Goal: Task Accomplishment & Management: Complete application form

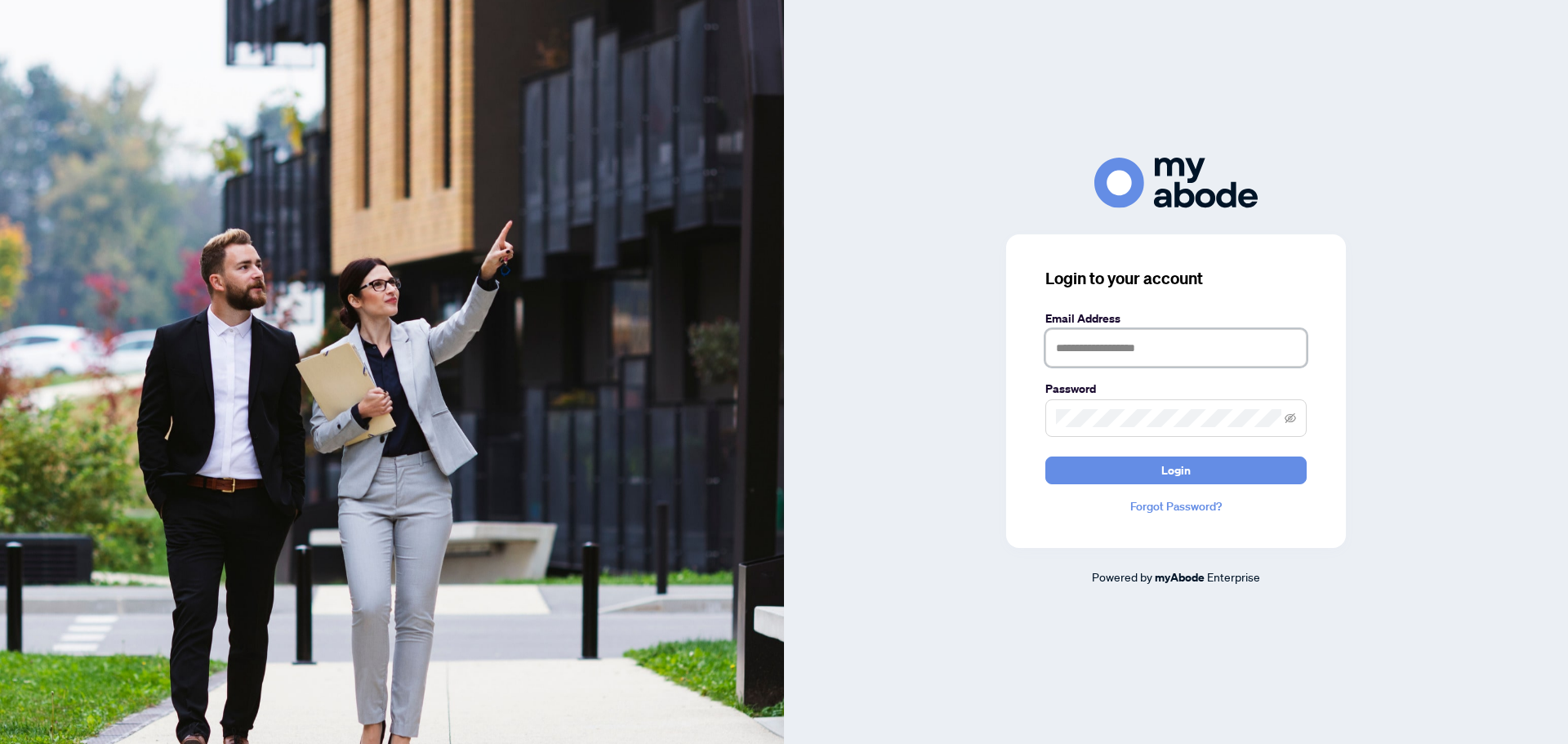
click at [1085, 351] on input "text" at bounding box center [1176, 348] width 261 height 38
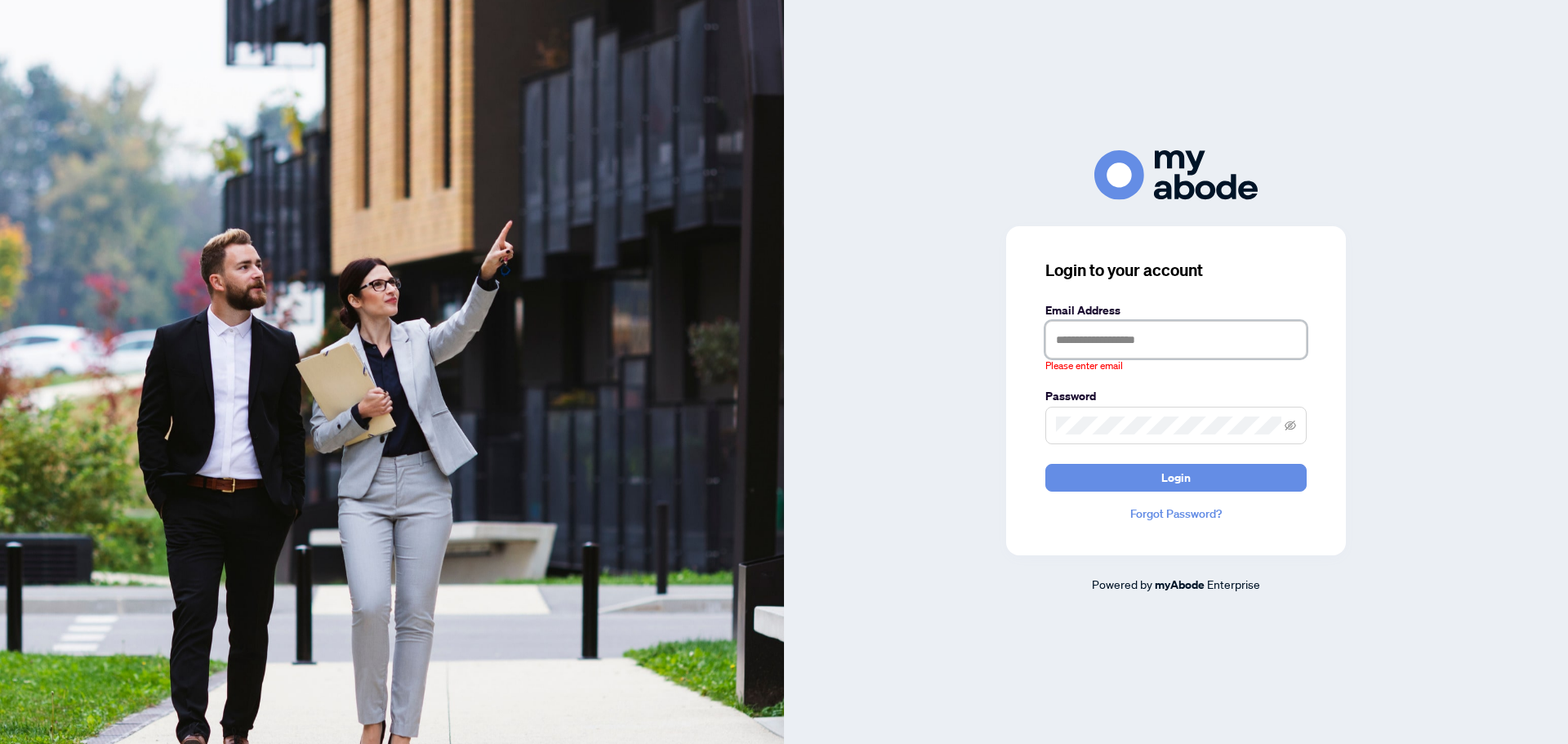
type input "**********"
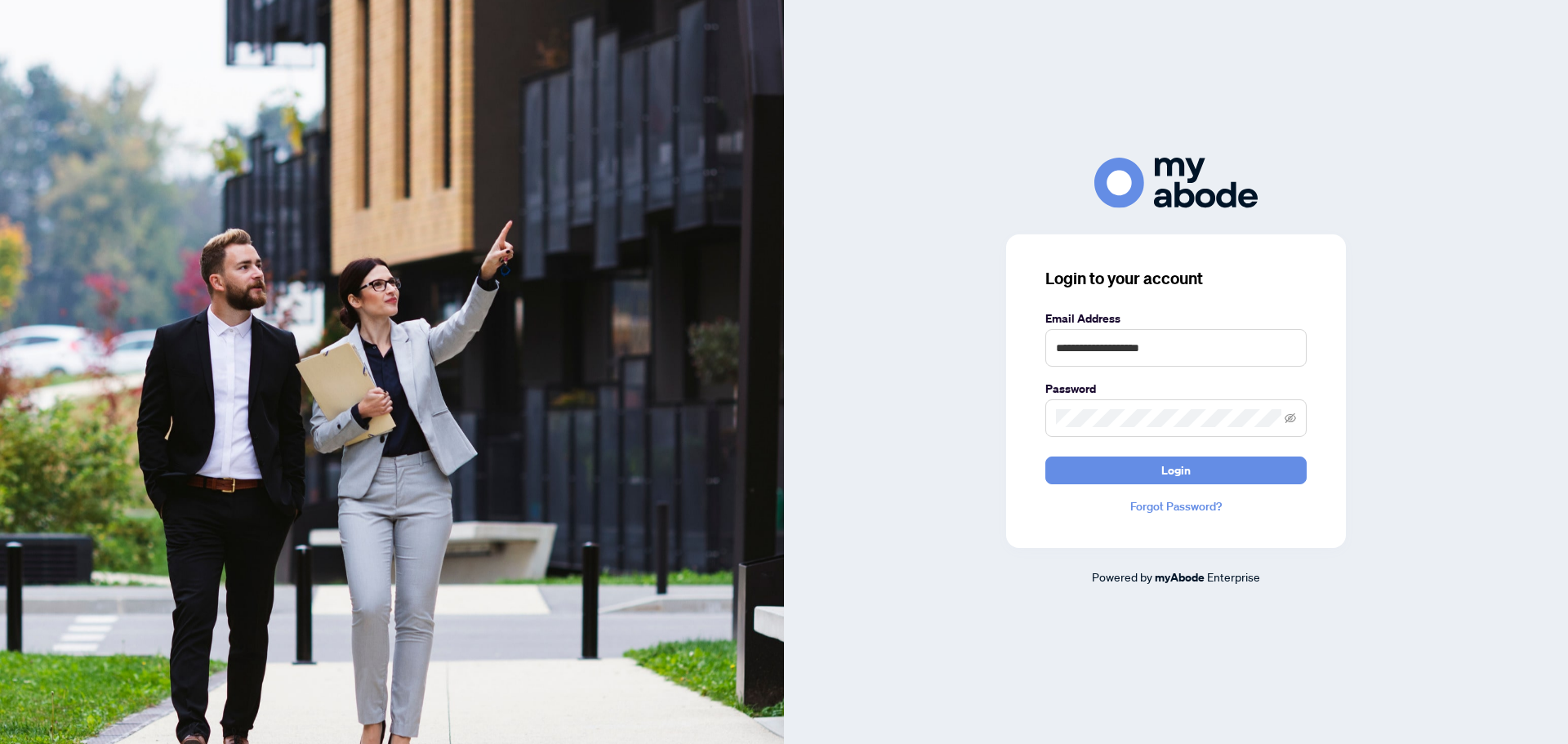
click at [1045, 457] on button "Login" at bounding box center [1176, 470] width 261 height 28
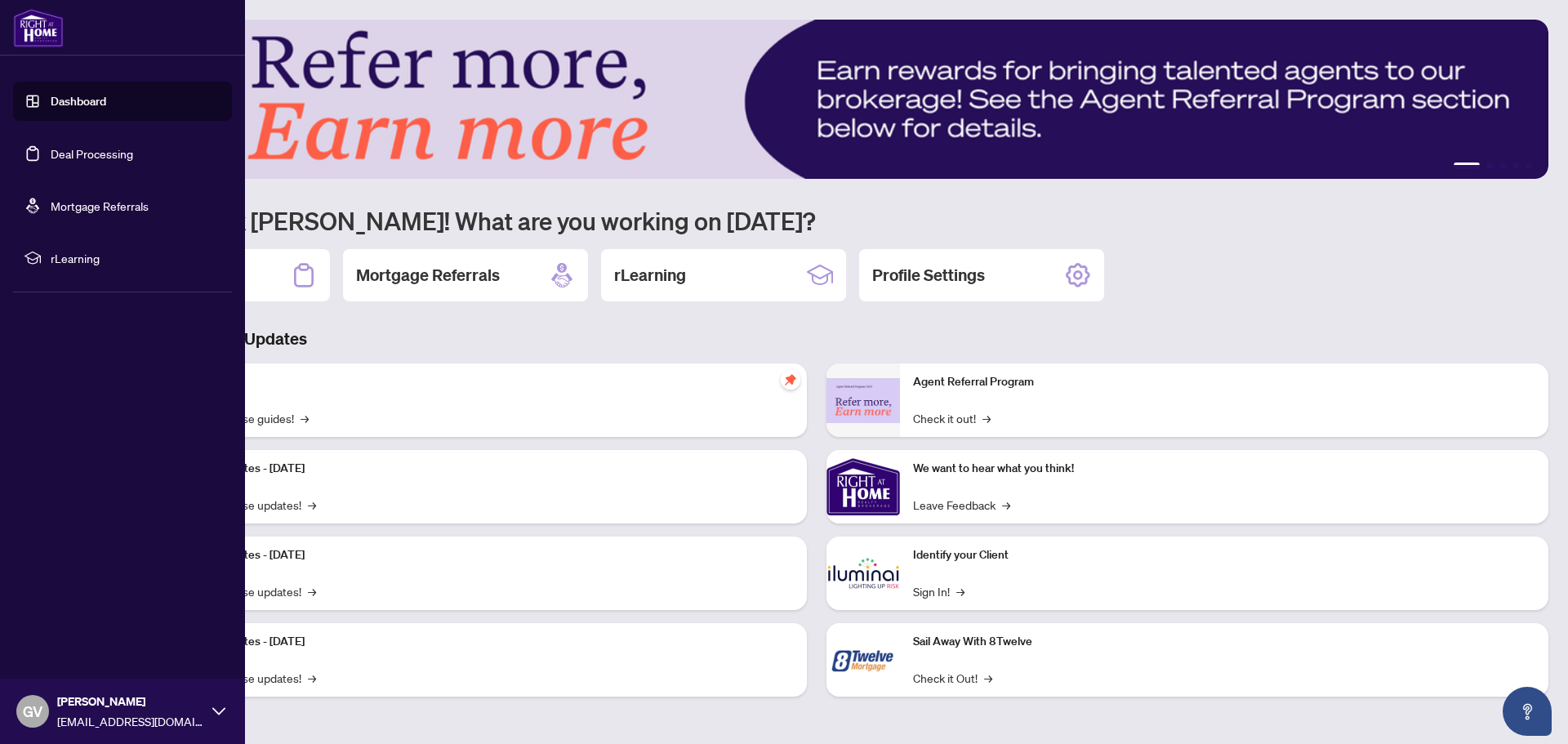
click at [67, 158] on link "Deal Processing" at bounding box center [92, 153] width 83 height 14
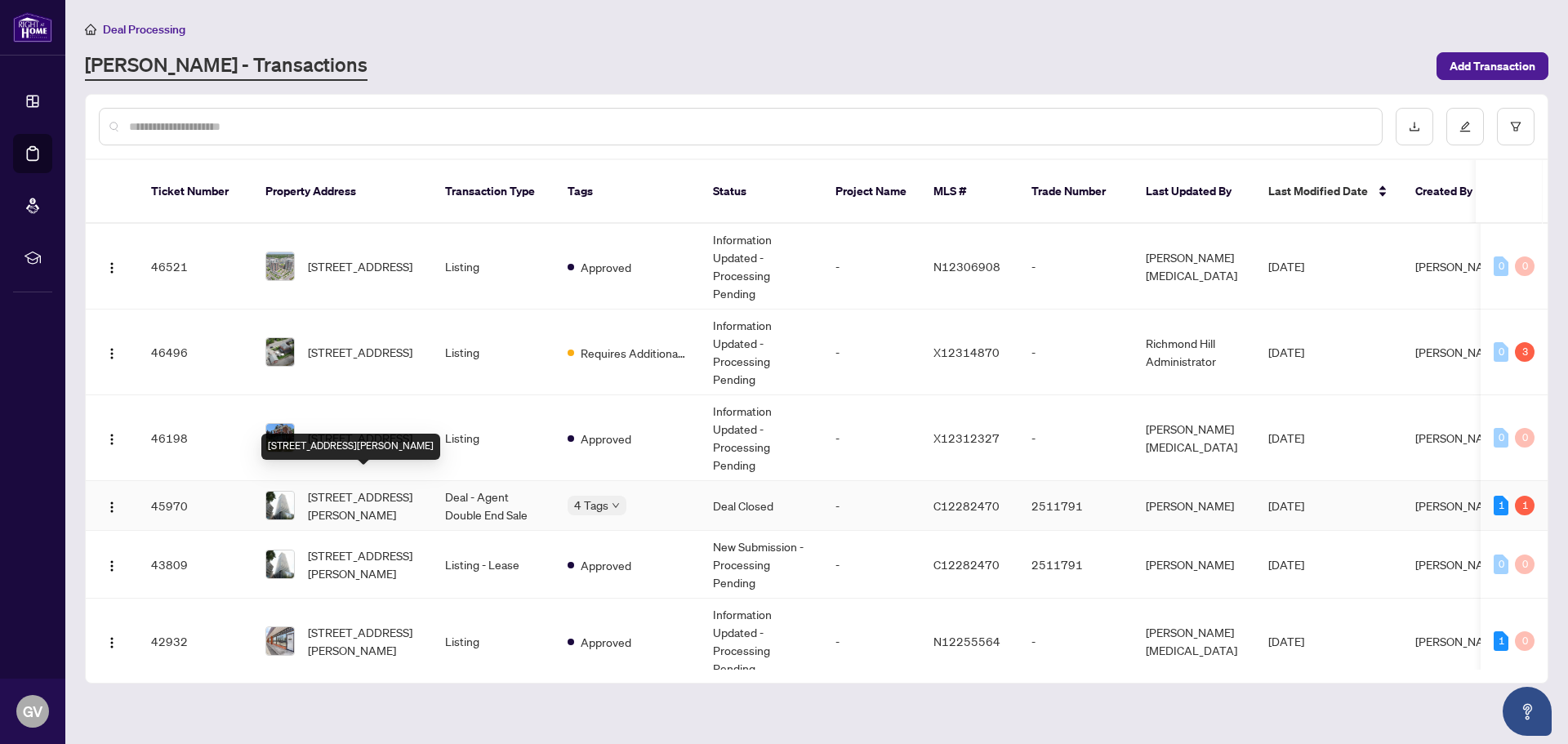
click at [323, 488] on span "[STREET_ADDRESS][PERSON_NAME]" at bounding box center [364, 506] width 111 height 36
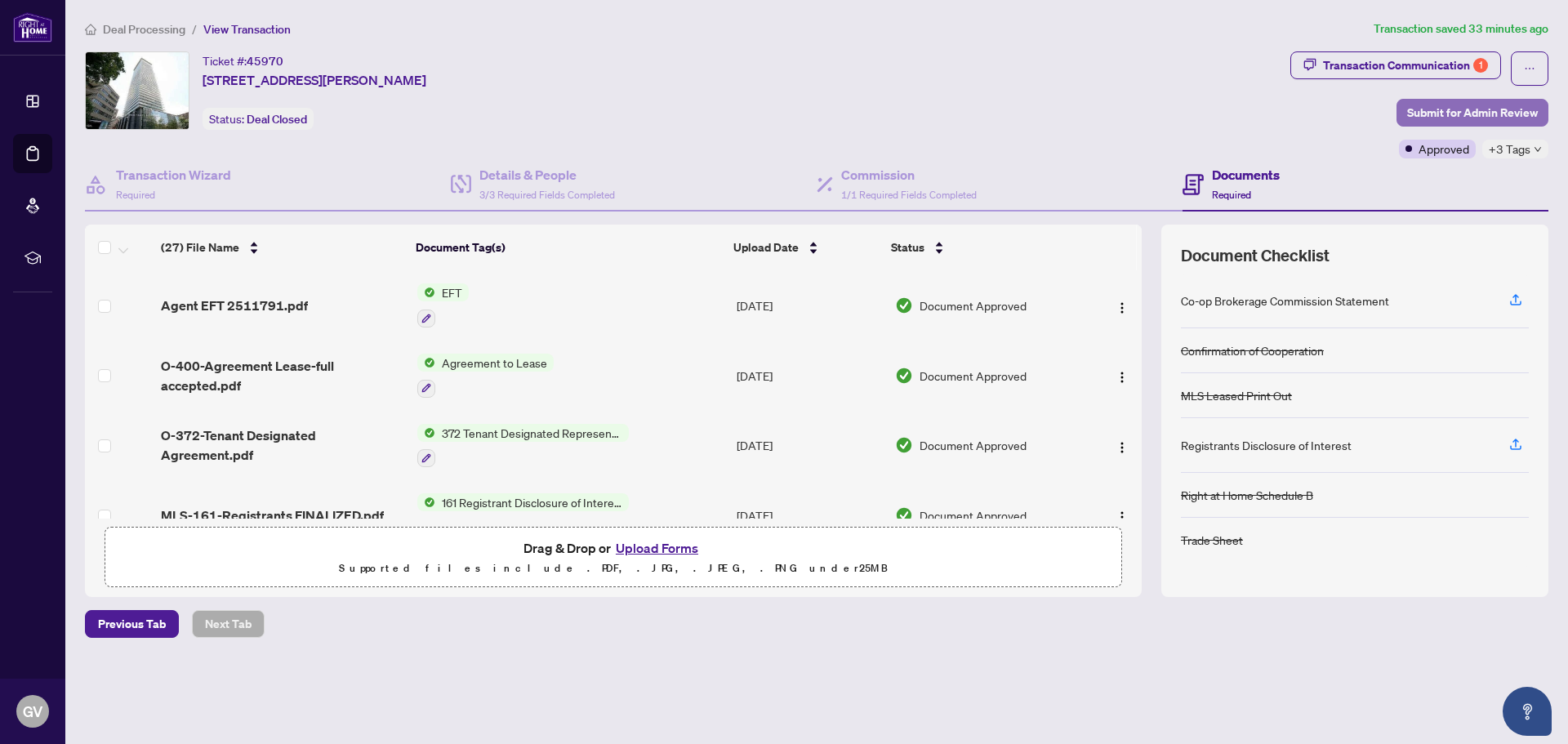
click at [1472, 107] on span "Submit for Admin Review" at bounding box center [1472, 112] width 131 height 26
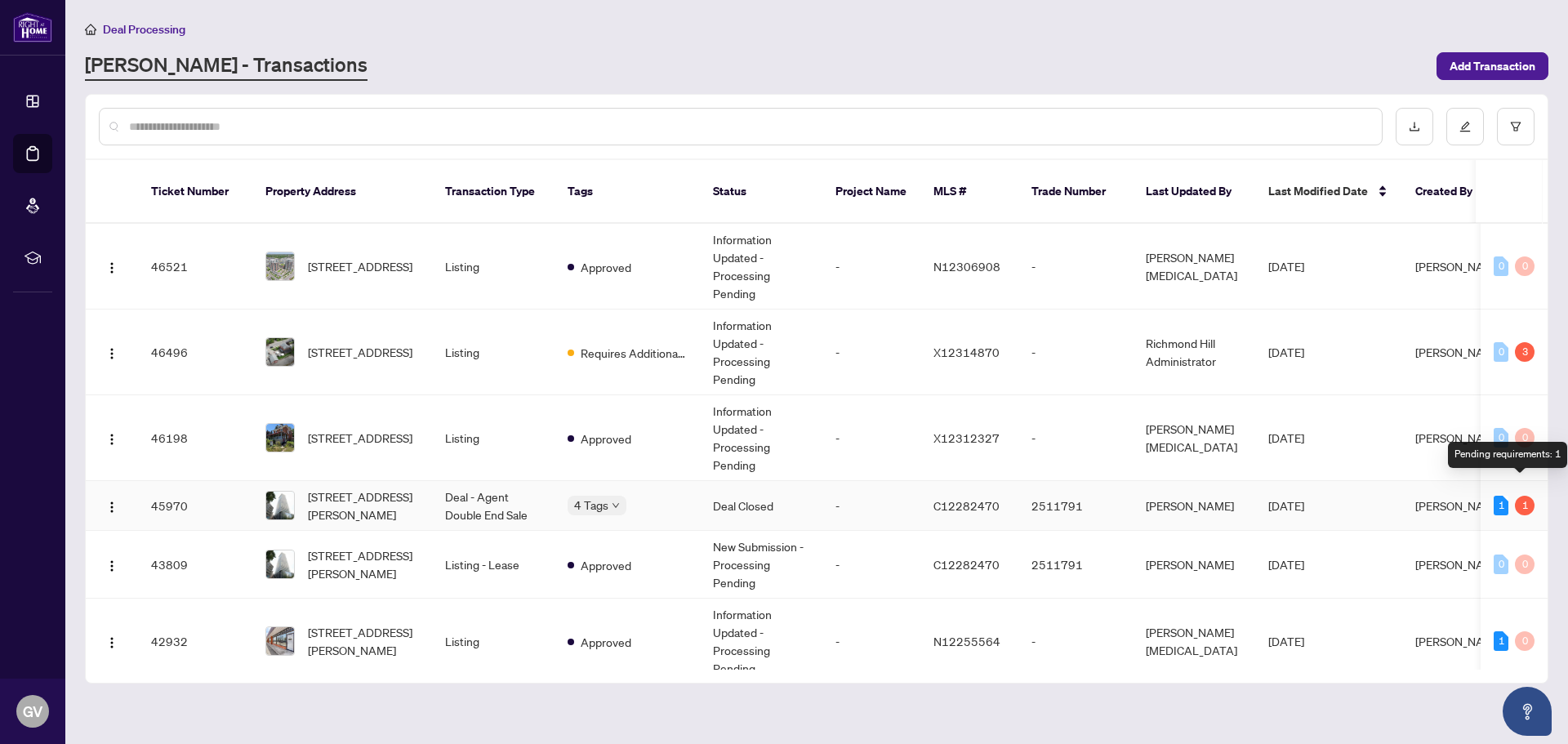
click at [1520, 496] on div "1" at bounding box center [1524, 506] width 19 height 19
click at [163, 487] on td "45970" at bounding box center [195, 506] width 115 height 50
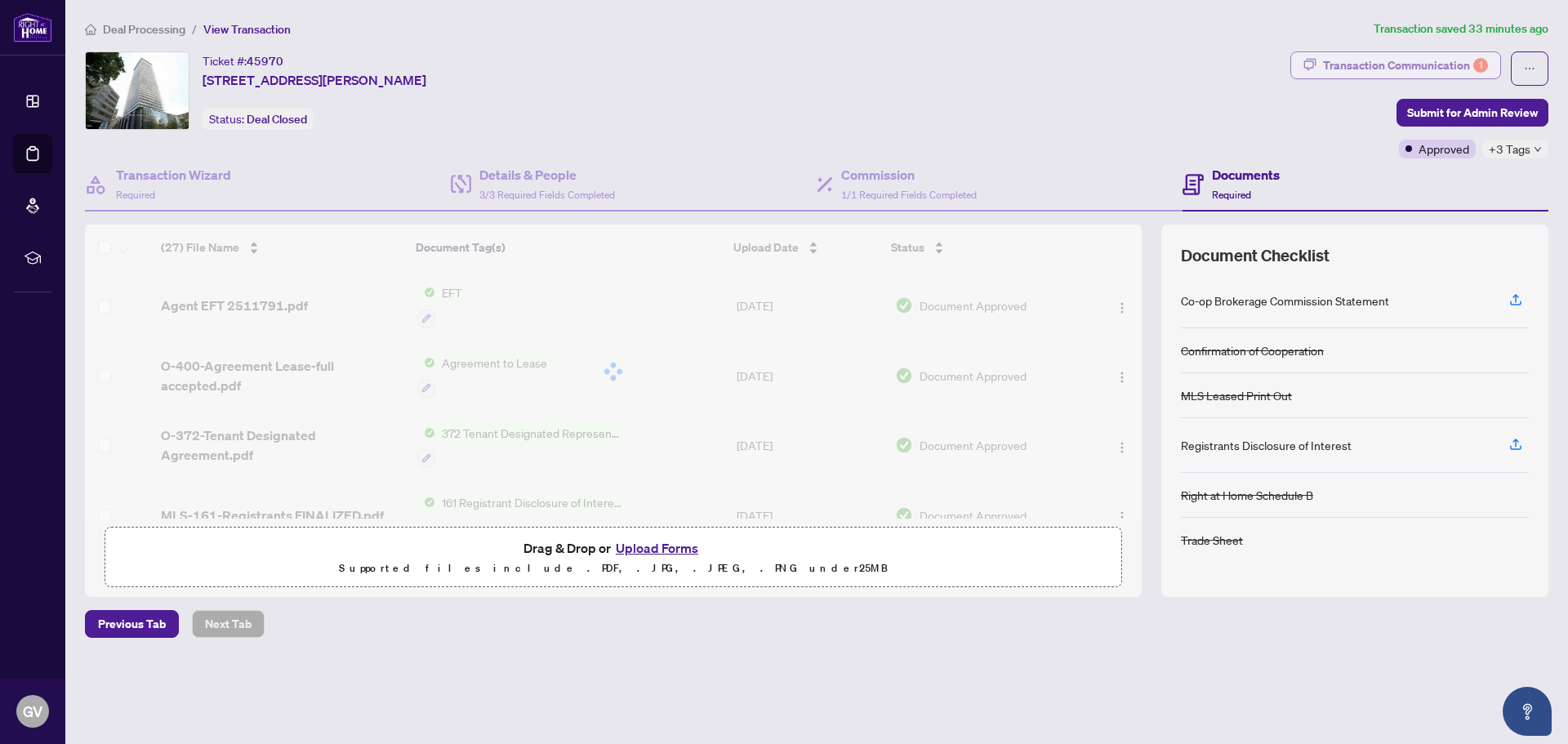
click at [1428, 66] on div "Transaction Communication 1" at bounding box center [1405, 65] width 165 height 26
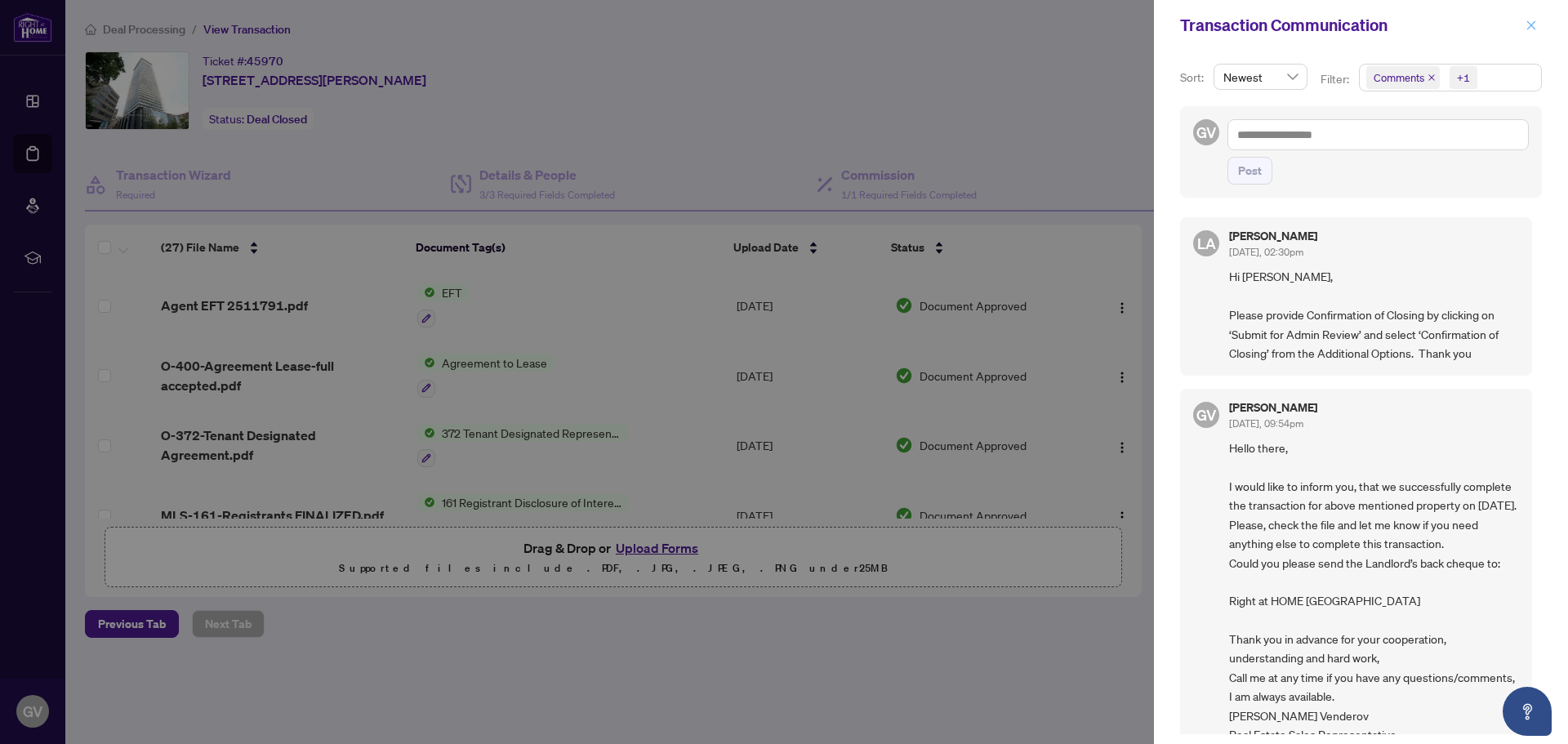
click at [1531, 22] on icon "close" at bounding box center [1531, 25] width 12 height 12
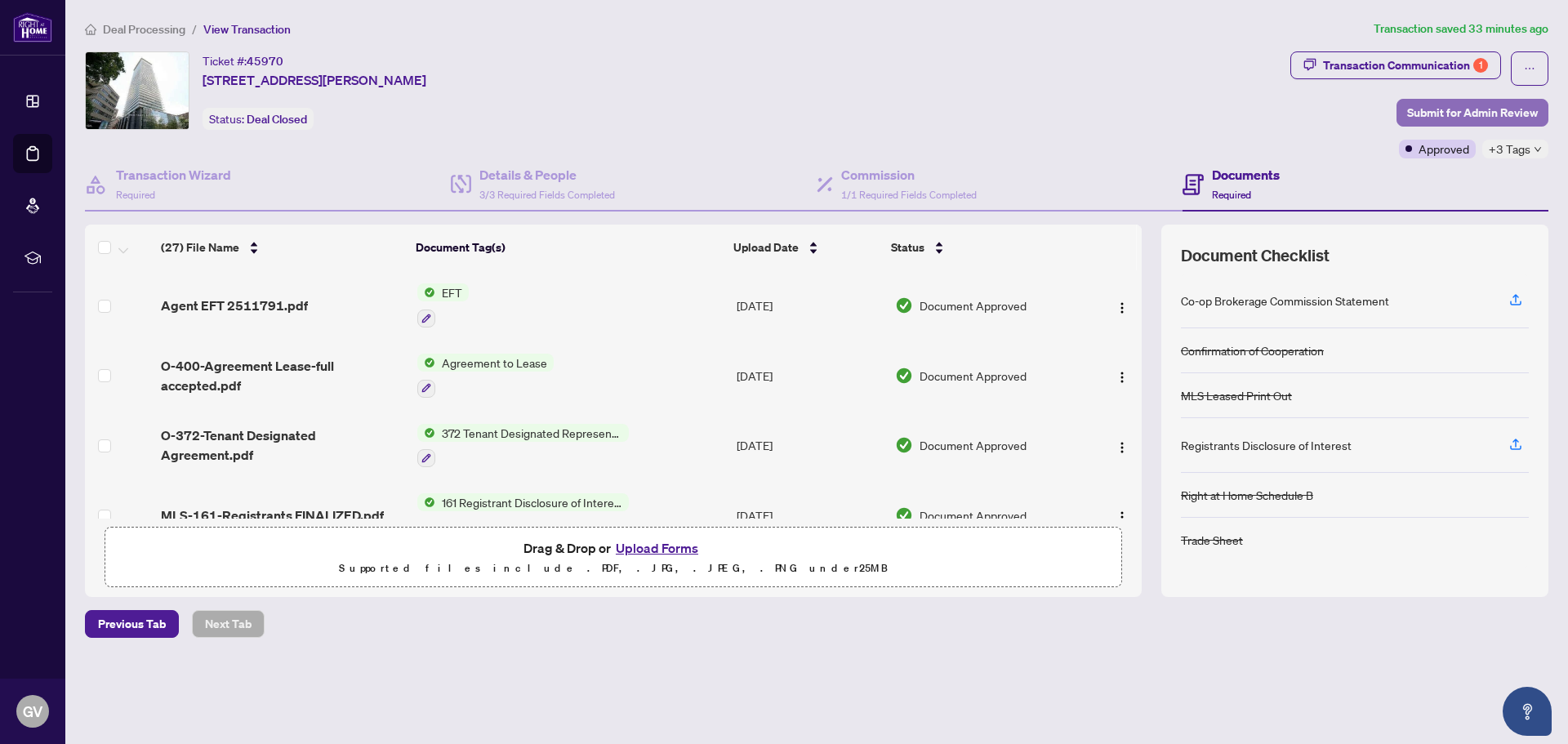
click at [1427, 107] on span "Submit for Admin Review" at bounding box center [1472, 112] width 131 height 26
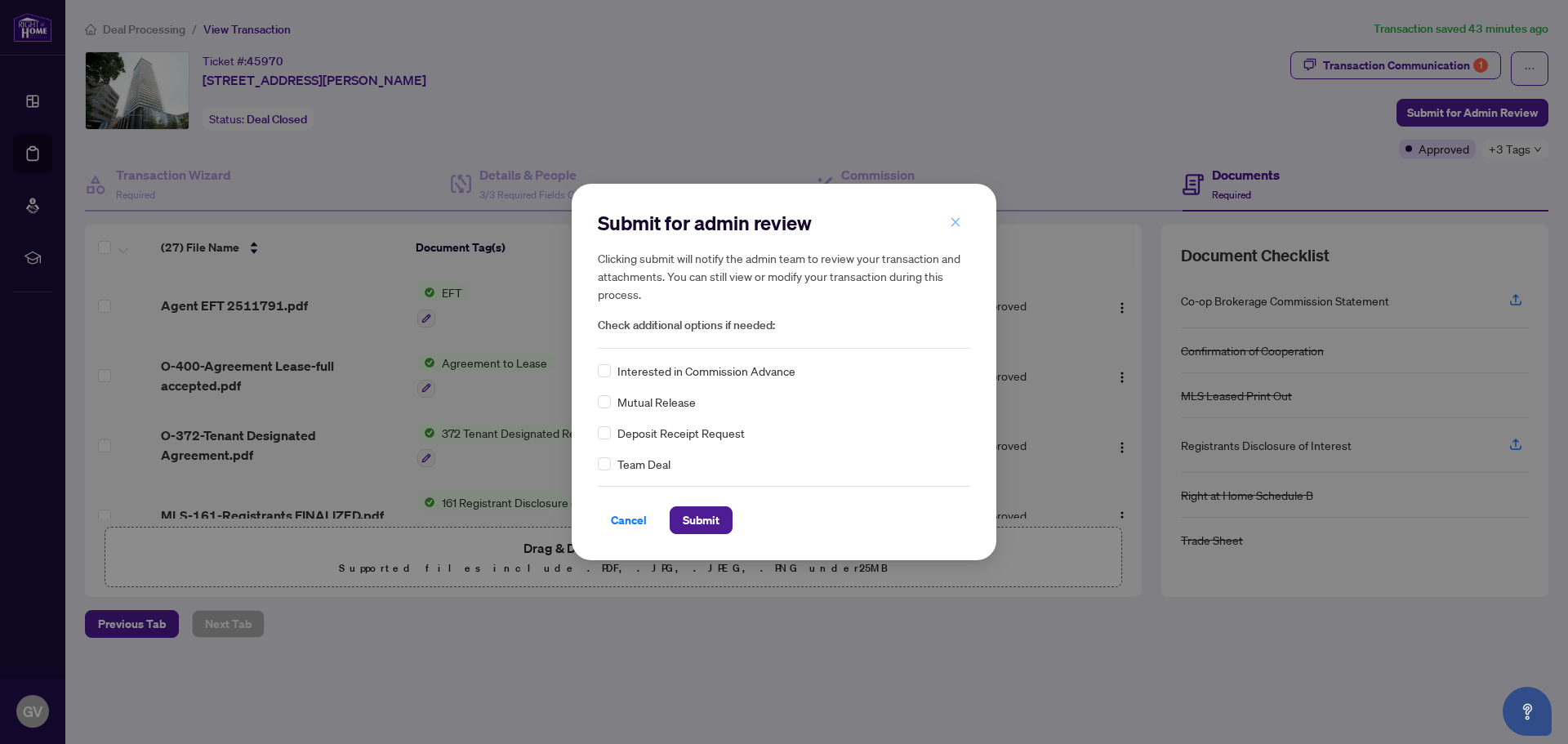
click at [957, 222] on icon "close" at bounding box center [956, 222] width 9 height 9
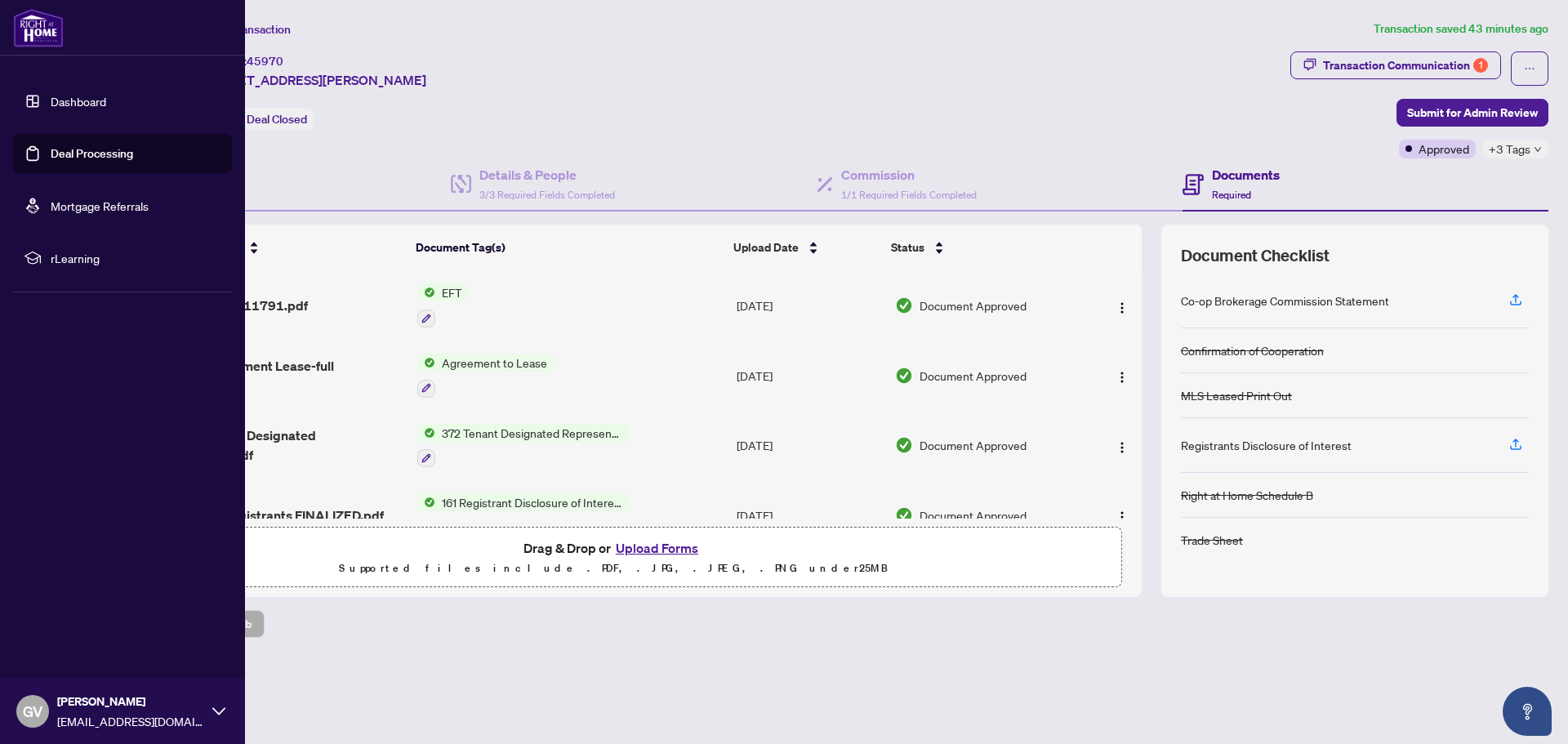
click at [70, 147] on link "Deal Processing" at bounding box center [92, 153] width 83 height 14
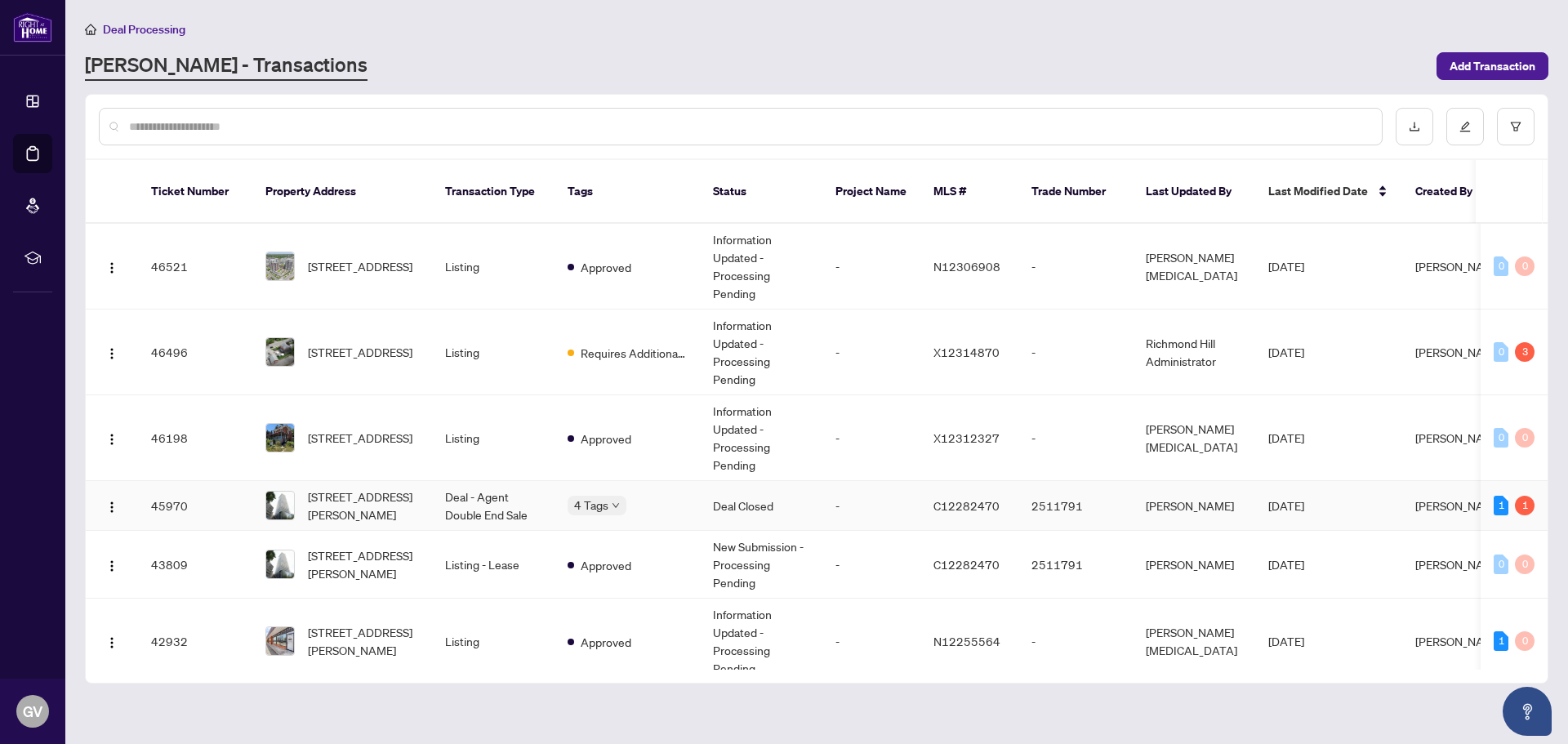
click at [307, 490] on div "[STREET_ADDRESS][PERSON_NAME]" at bounding box center [342, 506] width 153 height 36
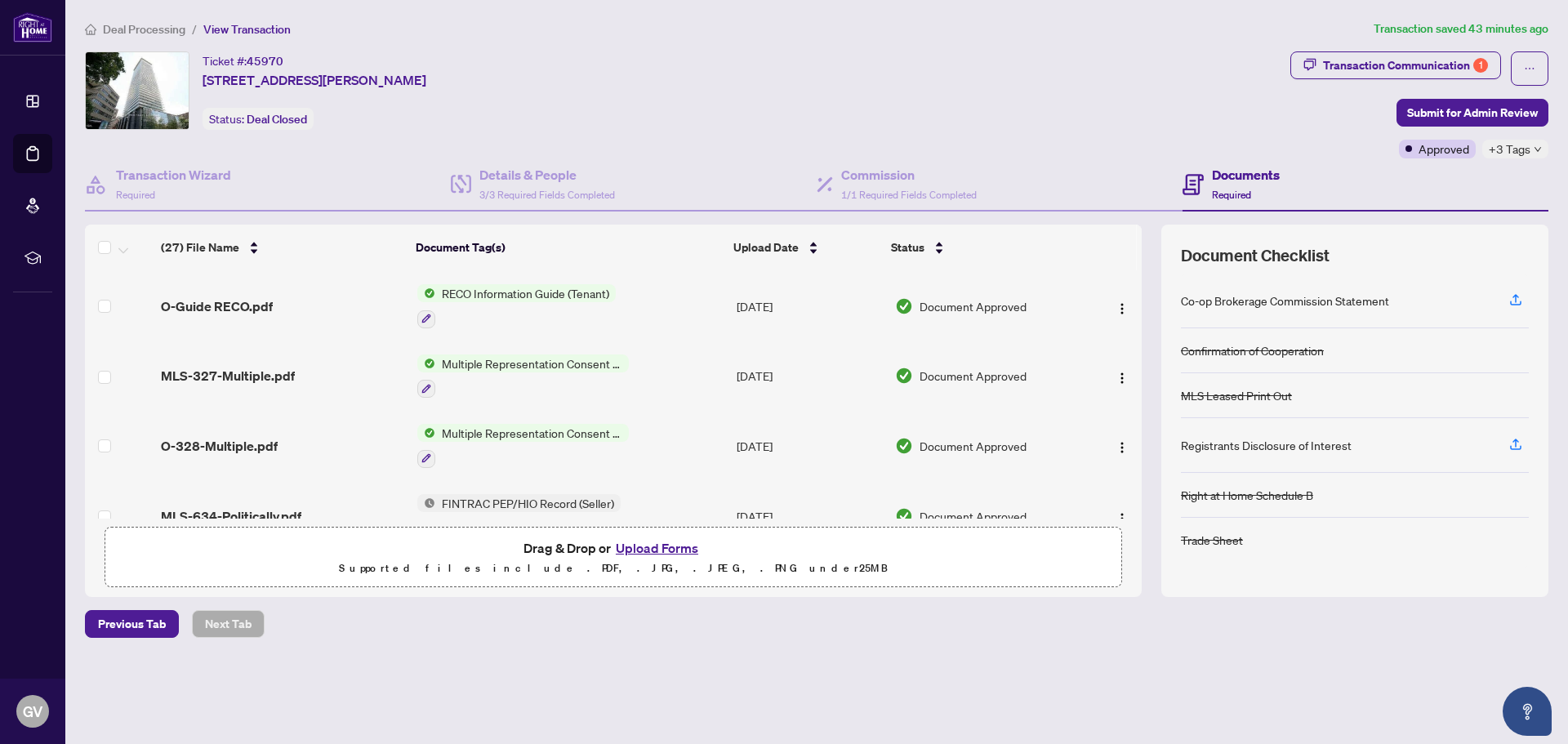
scroll to position [893, 0]
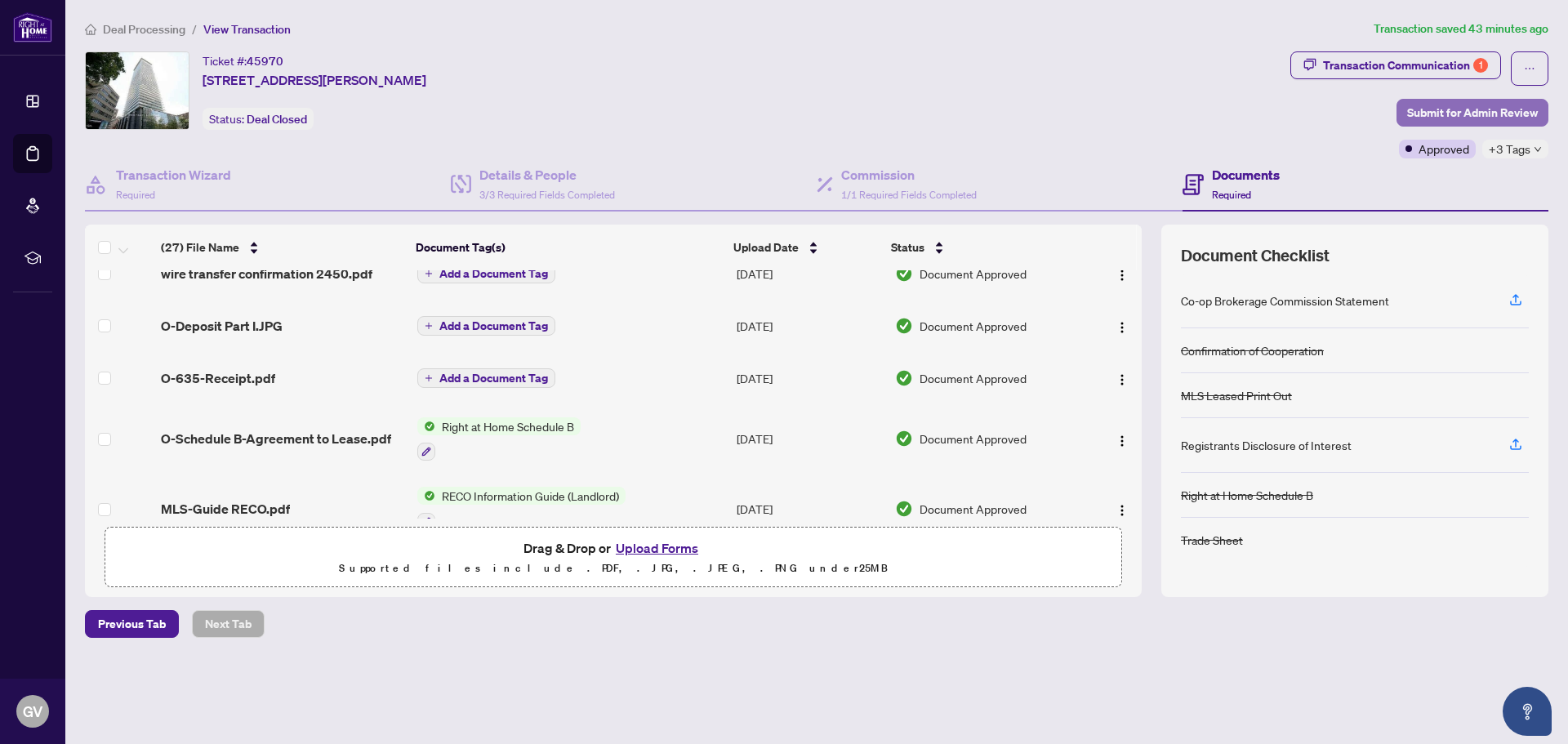
click at [1490, 110] on span "Submit for Admin Review" at bounding box center [1472, 112] width 131 height 26
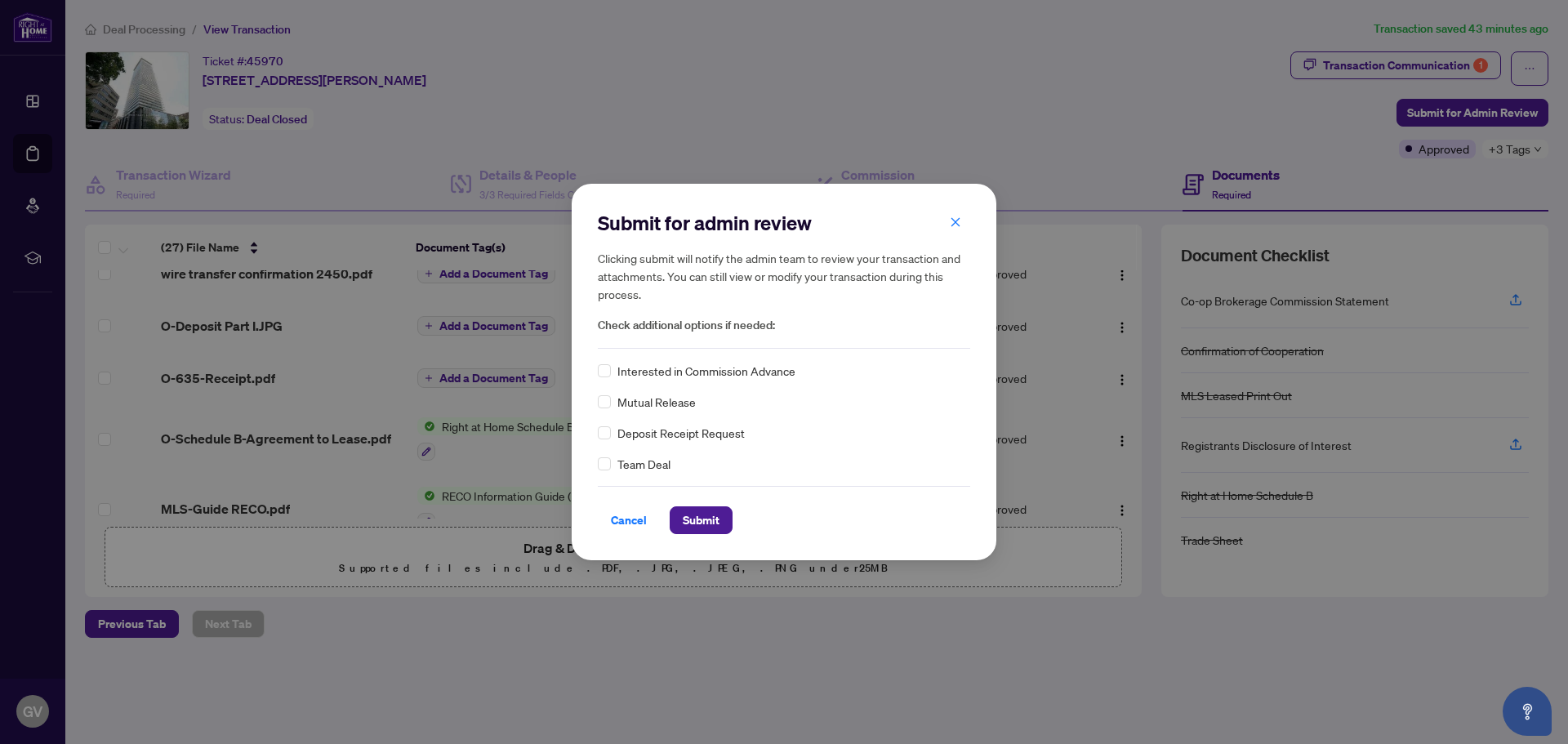
click at [953, 237] on div "Submit for admin review Clicking submit will notify the admin team to review yo…" at bounding box center [784, 279] width 372 height 139
click at [957, 220] on icon "close" at bounding box center [956, 222] width 9 height 9
